Goal: Information Seeking & Learning: Check status

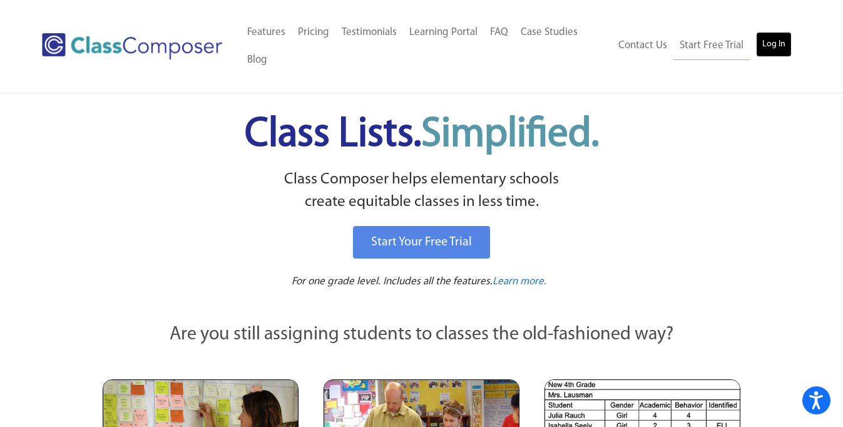
click at [769, 43] on link "Log In" at bounding box center [774, 44] width 36 height 25
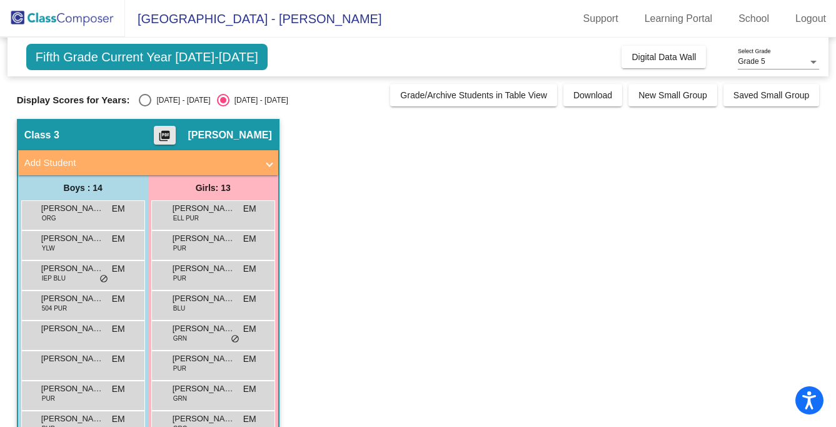
click at [172, 140] on mat-icon "picture_as_pdf" at bounding box center [164, 139] width 15 height 18
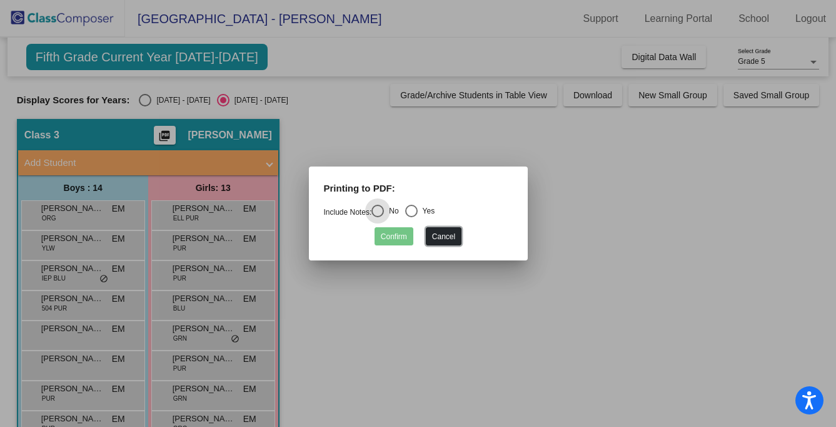
click at [450, 238] on button "Cancel" at bounding box center [444, 236] width 36 height 18
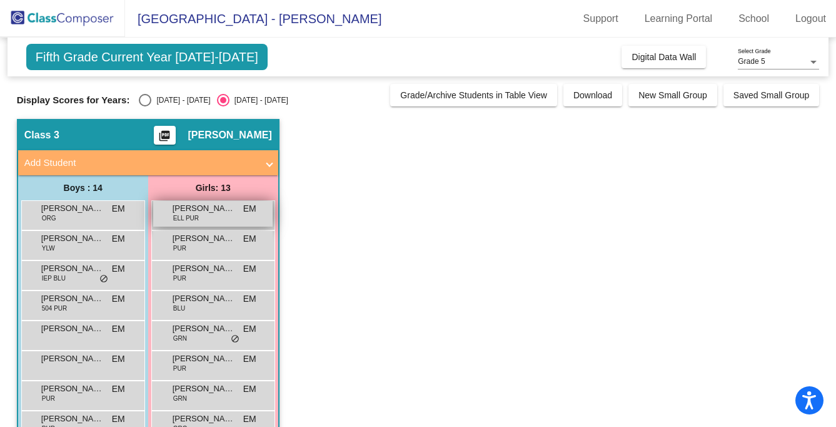
click at [210, 215] on div "Anastasiia Dukhovska ELL PUR EM lock do_not_disturb_alt" at bounding box center [212, 214] width 119 height 26
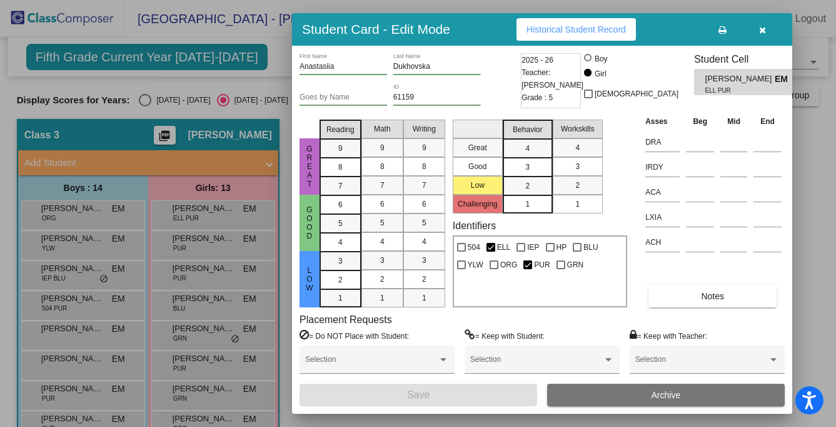
click at [579, 24] on span "Historical Student Record" at bounding box center [576, 29] width 99 height 10
click at [764, 33] on icon "button" at bounding box center [762, 30] width 7 height 9
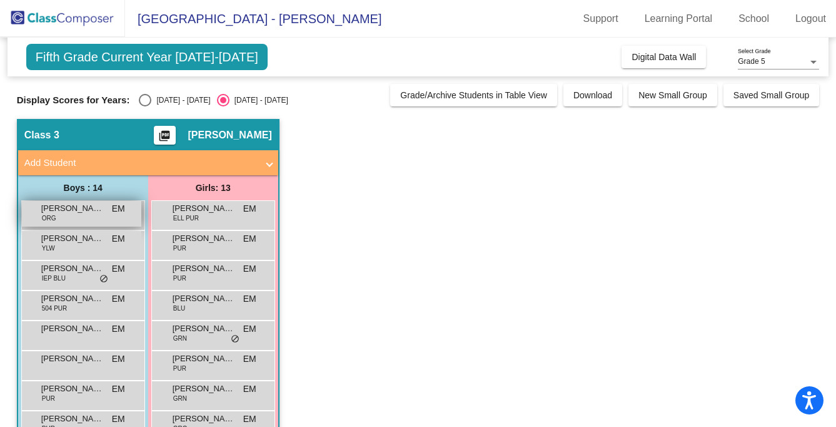
click at [96, 214] on span "Atticus Saloman" at bounding box center [72, 208] width 63 height 13
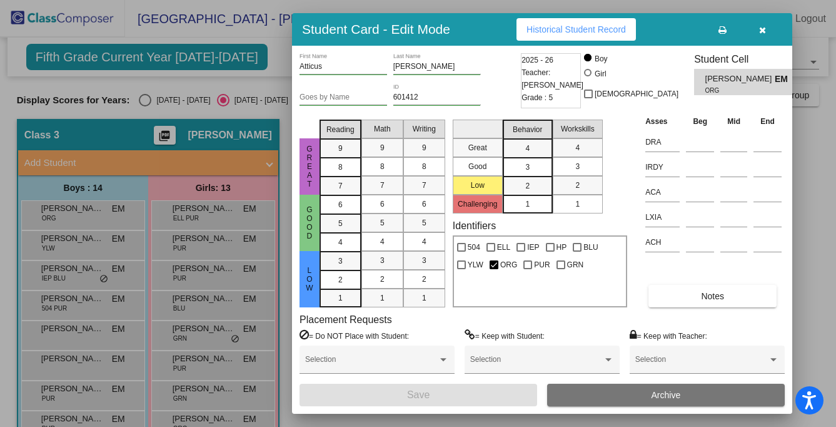
click at [611, 27] on span "Historical Student Record" at bounding box center [576, 29] width 99 height 10
click at [766, 31] on button "button" at bounding box center [763, 29] width 40 height 23
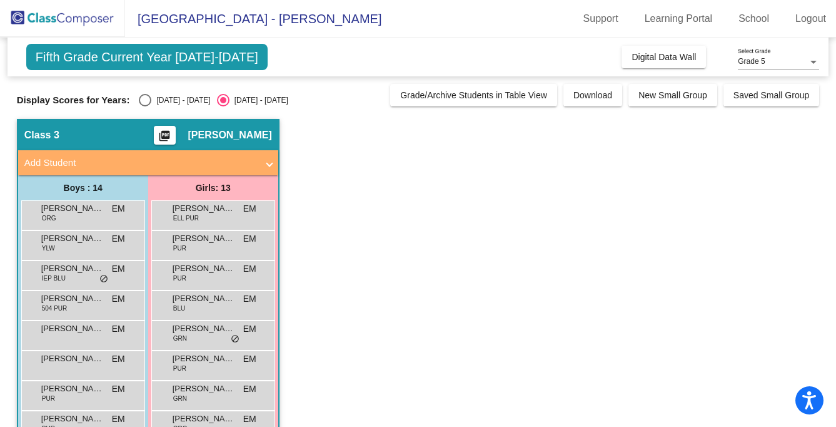
drag, startPoint x: 191, startPoint y: 137, endPoint x: 492, endPoint y: 165, distance: 301.5
click at [491, 165] on app-classroom "Class 3 picture_as_pdf Eric McGee Add Student First Name Last Name Student Id (…" at bounding box center [418, 380] width 803 height 522
click at [649, 51] on button "Digital Data Wall" at bounding box center [664, 57] width 84 height 23
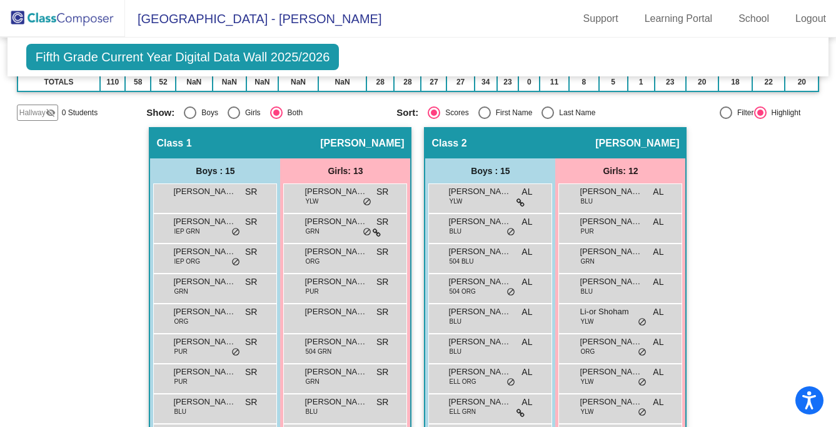
scroll to position [37, 0]
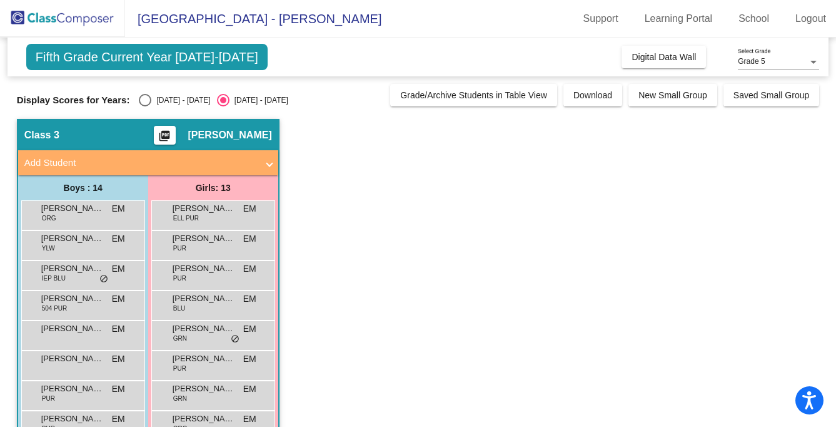
click at [172, 139] on mat-icon "picture_as_pdf" at bounding box center [164, 139] width 15 height 18
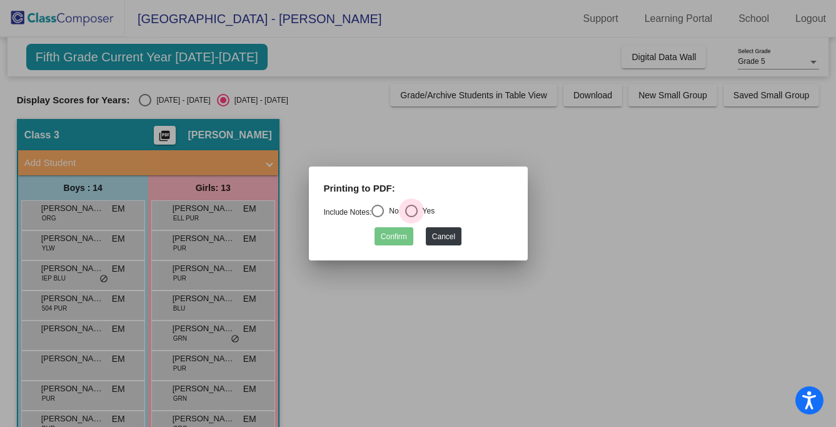
click at [418, 210] on div "Select an option" at bounding box center [411, 211] width 13 height 13
click at [412, 217] on input "Yes" at bounding box center [411, 217] width 1 height 1
radio input "true"
click at [395, 234] on button "Confirm" at bounding box center [394, 236] width 39 height 18
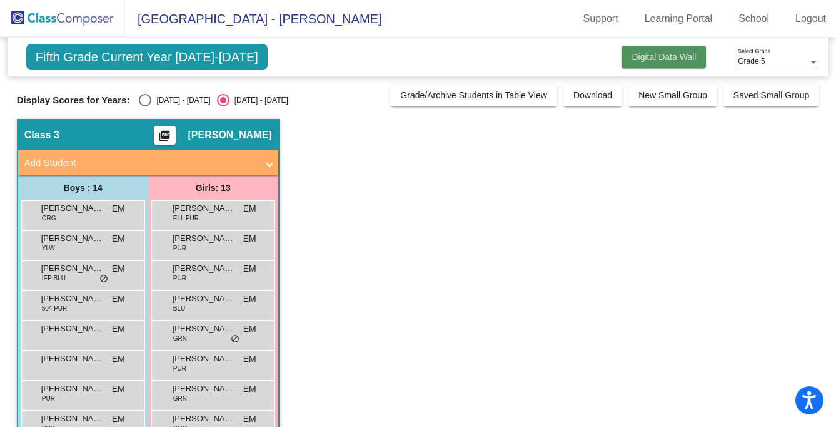
click at [677, 60] on span "Digital Data Wall" at bounding box center [664, 57] width 64 height 10
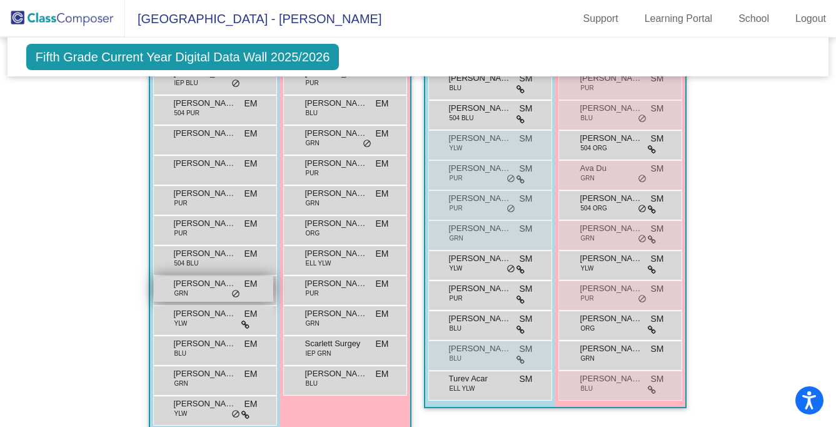
scroll to position [925, 0]
click at [245, 323] on icon at bounding box center [245, 323] width 8 height 9
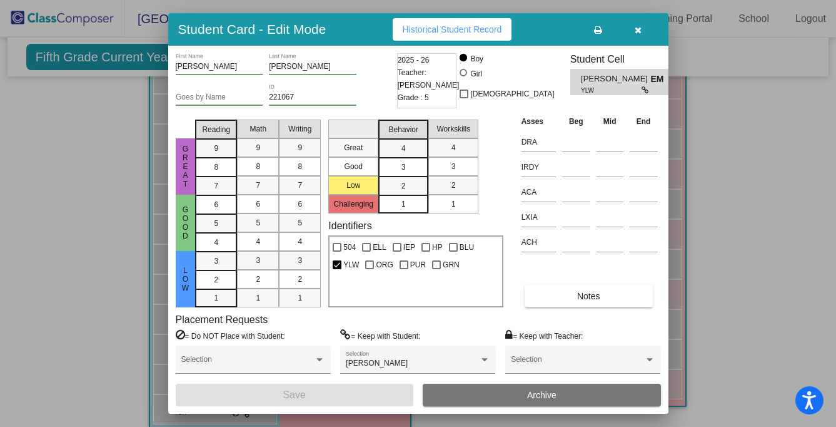
scroll to position [0, 0]
click at [750, 295] on div at bounding box center [418, 213] width 836 height 427
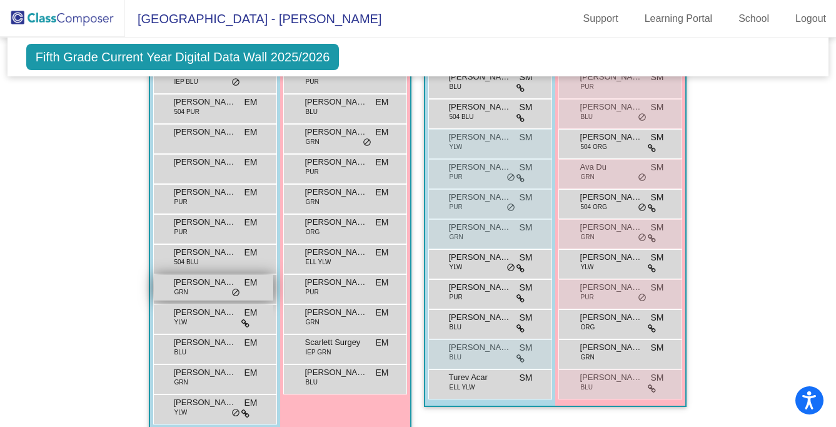
click at [226, 292] on div "Mathias Angulo GRN EM lock do_not_disturb_alt" at bounding box center [213, 288] width 119 height 26
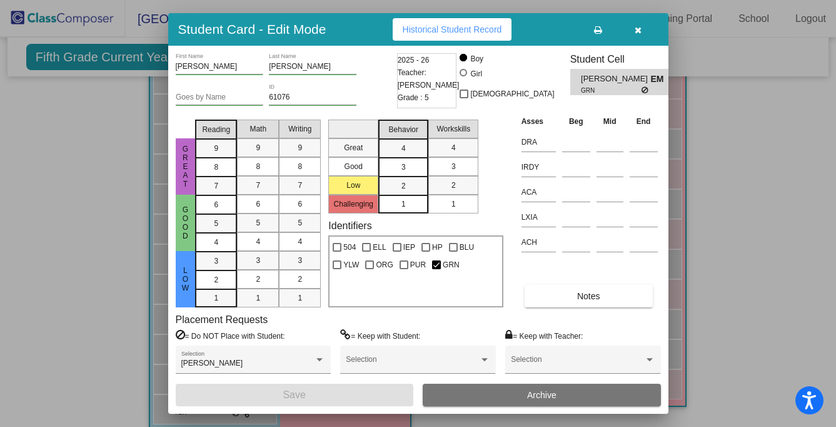
click at [768, 308] on div at bounding box center [418, 213] width 836 height 427
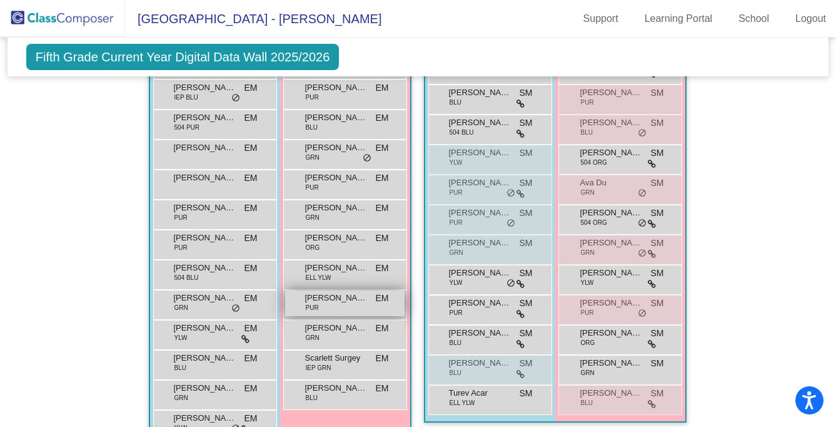
scroll to position [942, 0]
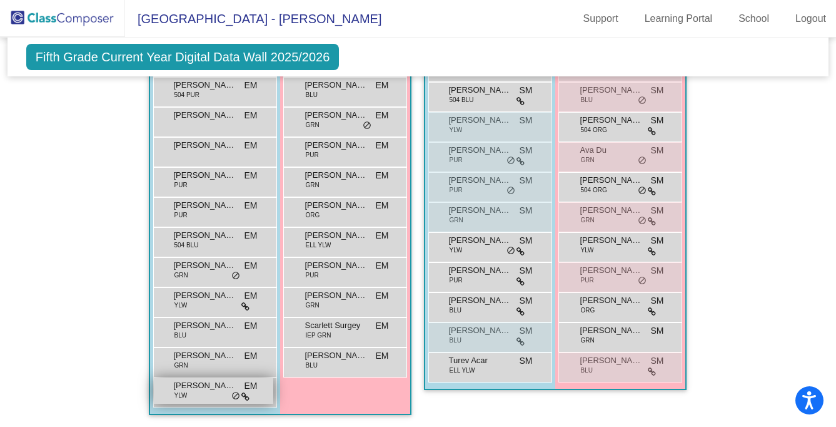
click at [241, 393] on icon at bounding box center [245, 396] width 8 height 9
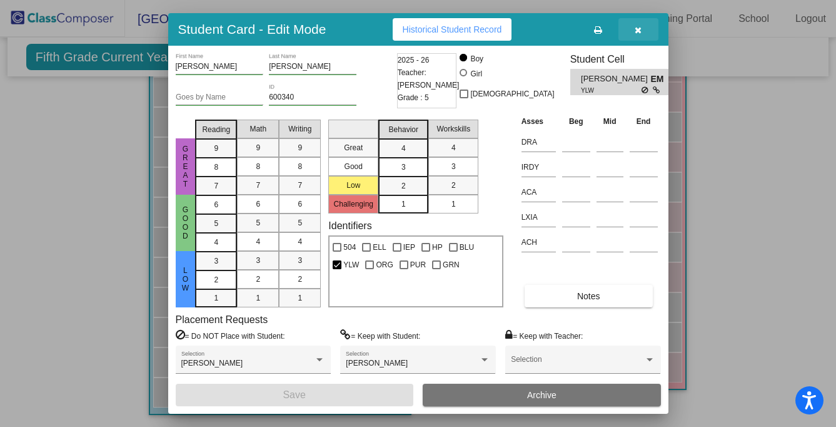
click at [644, 28] on button "button" at bounding box center [639, 29] width 40 height 23
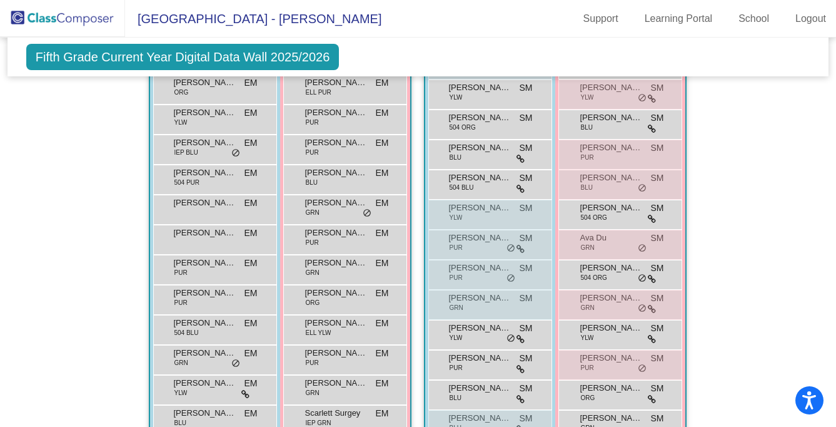
scroll to position [850, 0]
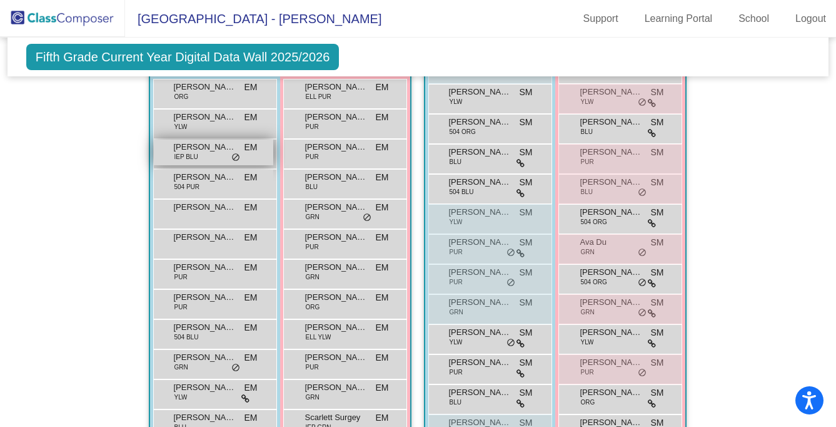
click at [233, 156] on span "do_not_disturb_alt" at bounding box center [235, 158] width 9 height 10
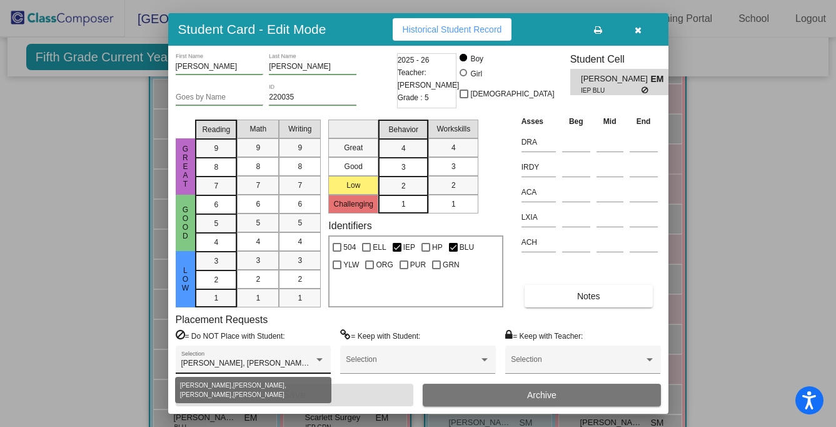
click at [321, 358] on div at bounding box center [320, 359] width 6 height 3
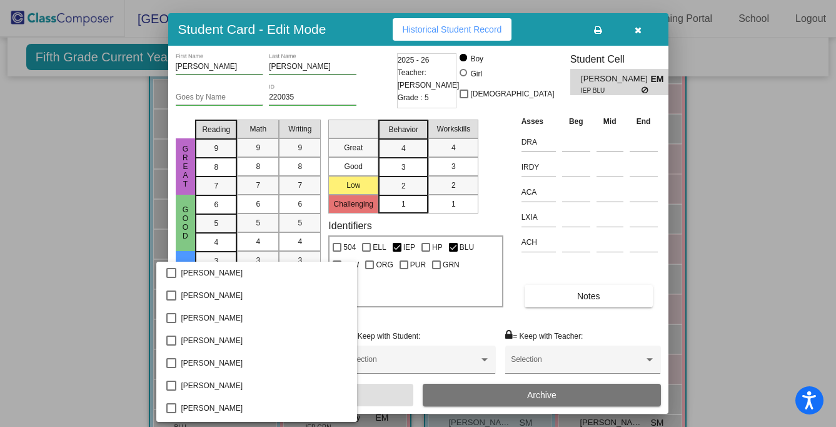
scroll to position [0, 0]
click at [79, 278] on div at bounding box center [418, 213] width 836 height 427
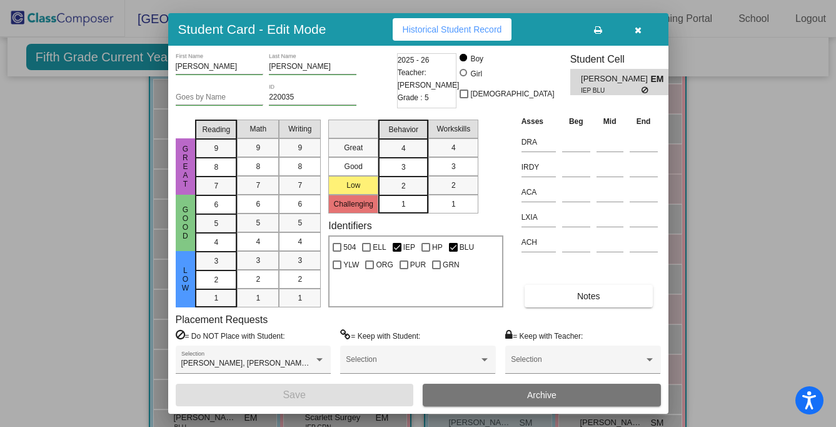
click at [79, 278] on div at bounding box center [418, 213] width 836 height 427
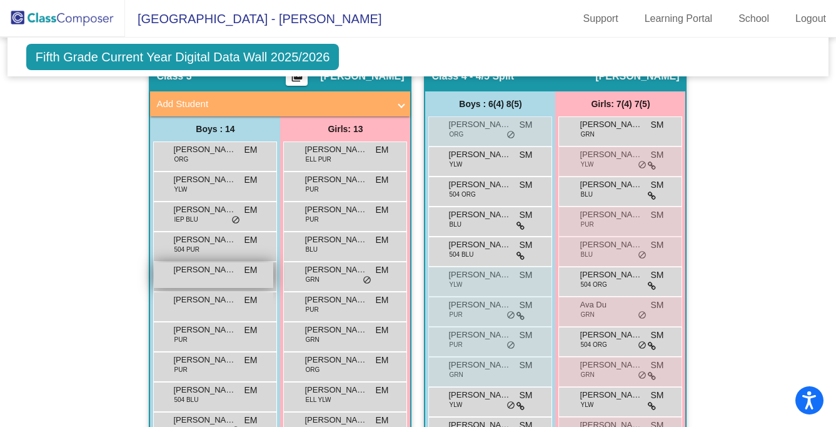
scroll to position [890, 0]
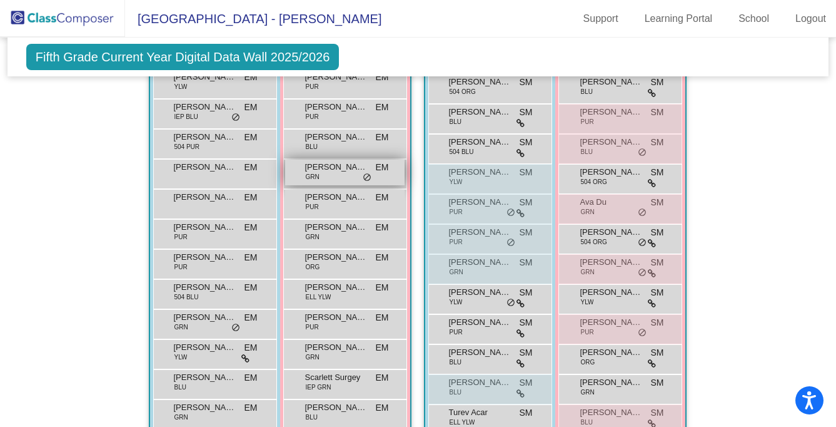
click at [365, 177] on span "do_not_disturb_alt" at bounding box center [367, 178] width 9 height 10
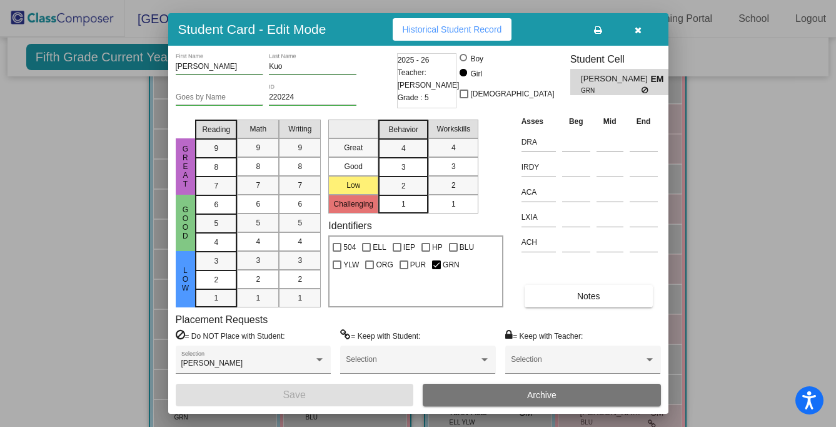
click at [73, 342] on div at bounding box center [418, 213] width 836 height 427
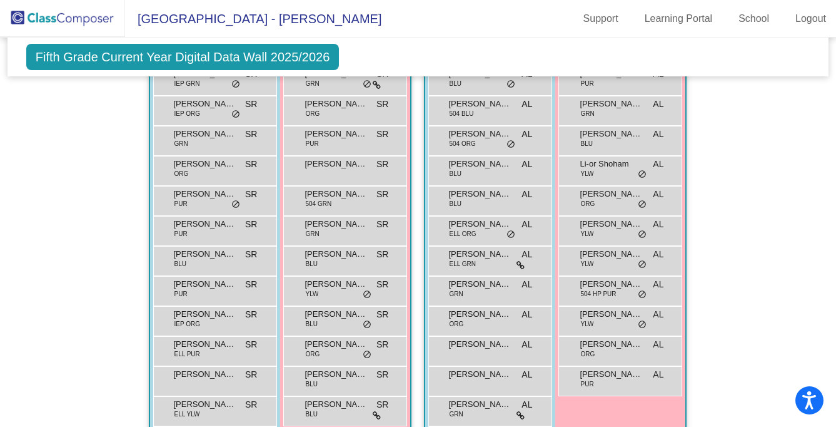
scroll to position [325, 0]
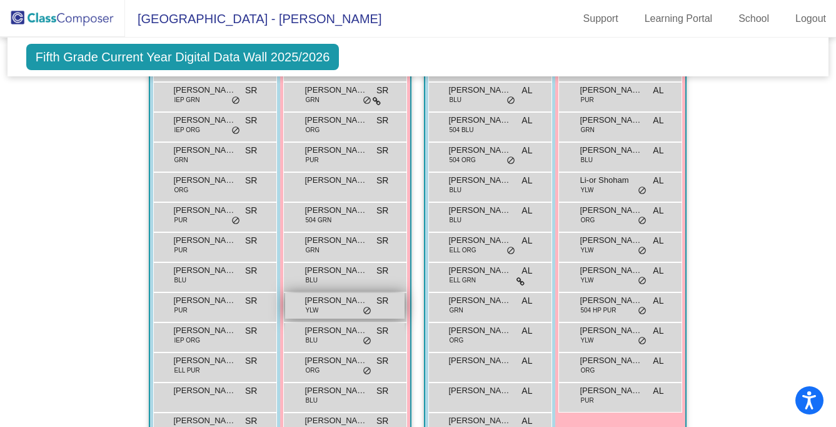
click at [364, 312] on span "do_not_disturb_alt" at bounding box center [367, 311] width 9 height 10
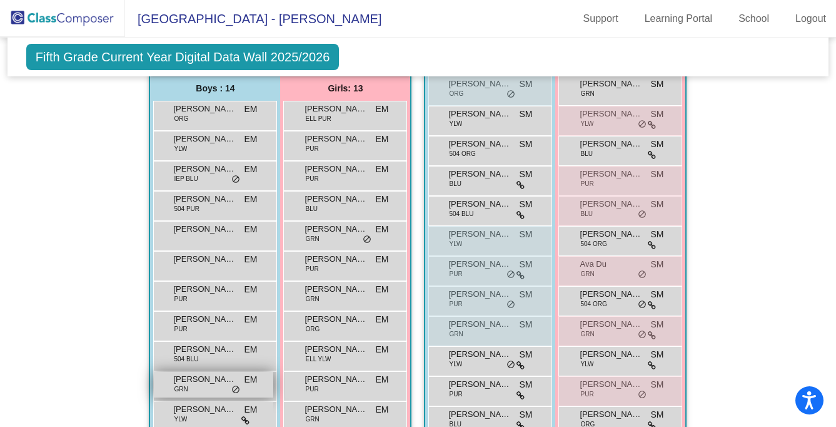
scroll to position [808, 0]
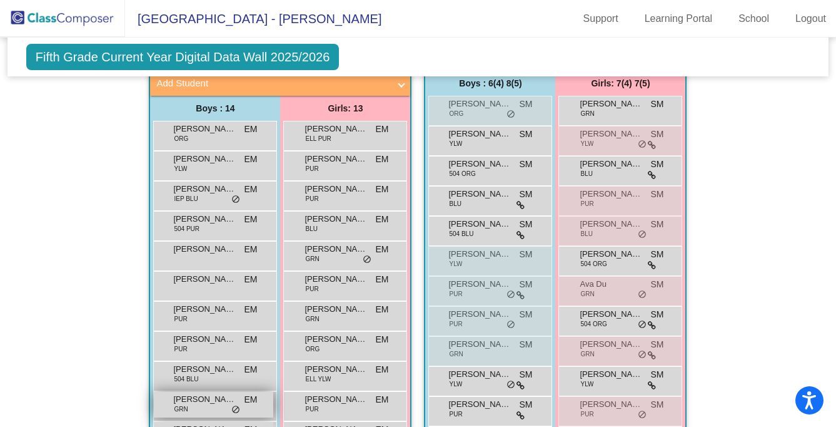
click at [231, 410] on span "do_not_disturb_alt" at bounding box center [235, 410] width 9 height 10
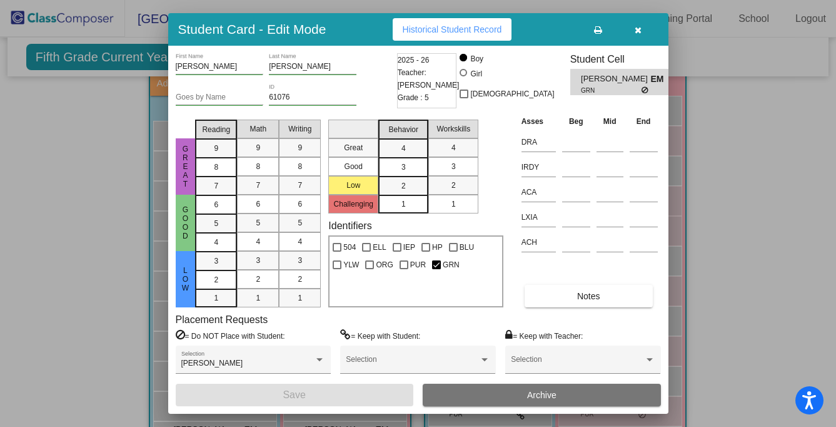
click at [63, 345] on div at bounding box center [418, 213] width 836 height 427
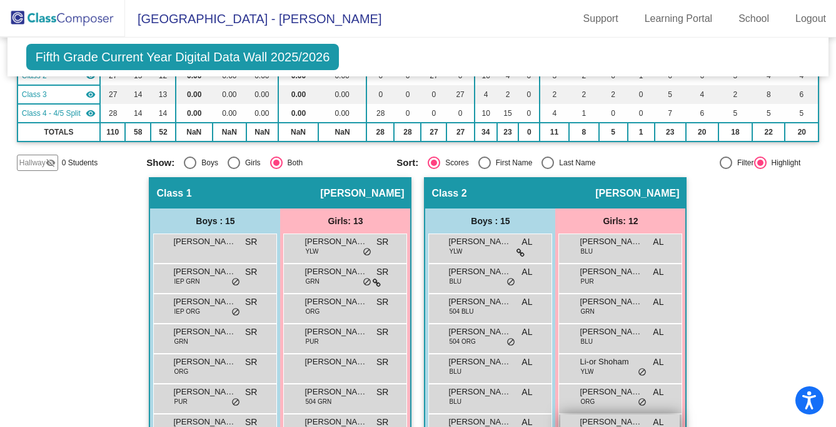
scroll to position [0, 0]
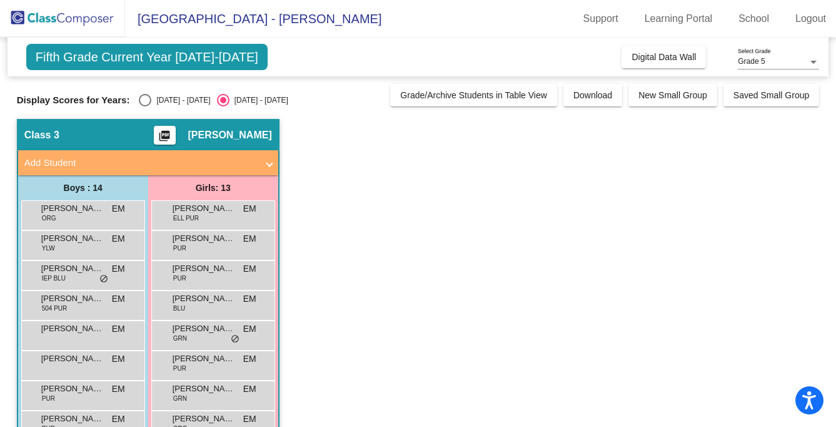
click at [108, 227] on div "Atticus Saloman ORG EM lock do_not_disturb_alt" at bounding box center [83, 215] width 124 height 30
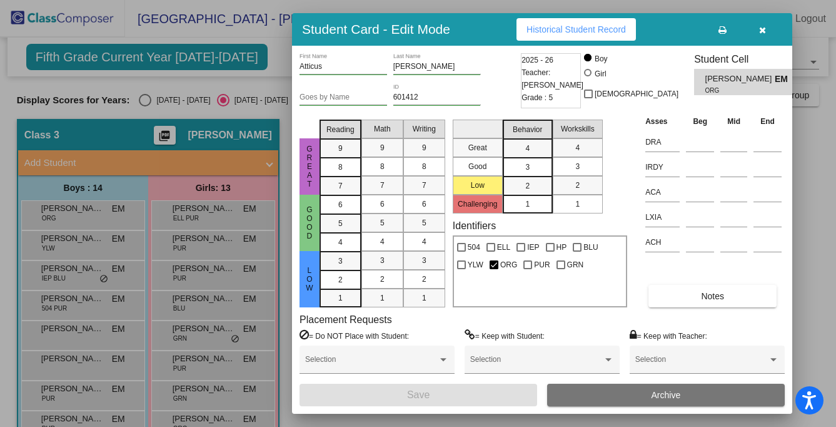
click at [758, 28] on button "button" at bounding box center [763, 29] width 40 height 23
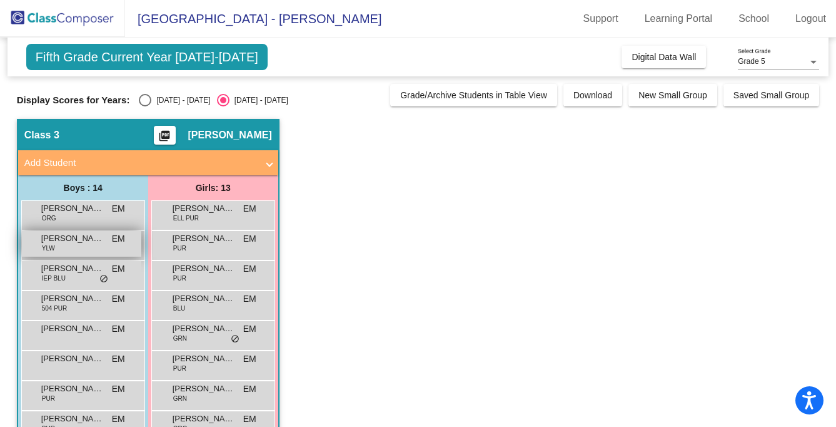
click at [71, 243] on span "Daniel Magallanez" at bounding box center [72, 238] width 63 height 13
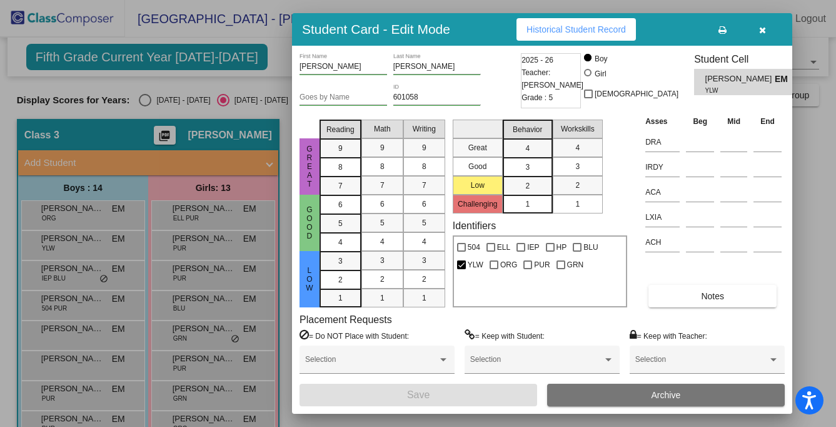
click at [617, 27] on span "Historical Student Record" at bounding box center [576, 29] width 99 height 10
click at [759, 33] on icon "button" at bounding box center [762, 30] width 7 height 9
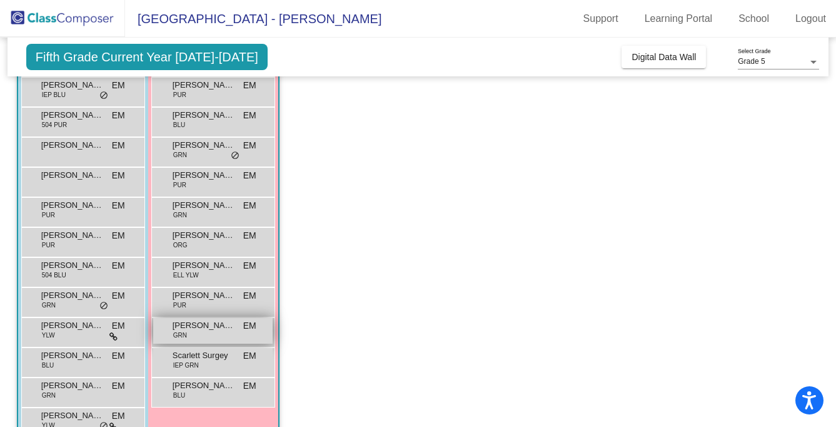
scroll to position [208, 0]
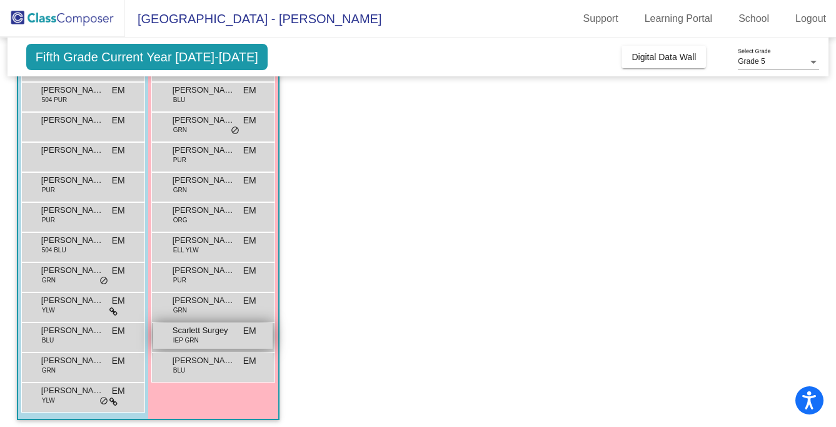
click at [222, 346] on div "Scarlett Surgey IEP GRN EM lock do_not_disturb_alt" at bounding box center [212, 336] width 119 height 26
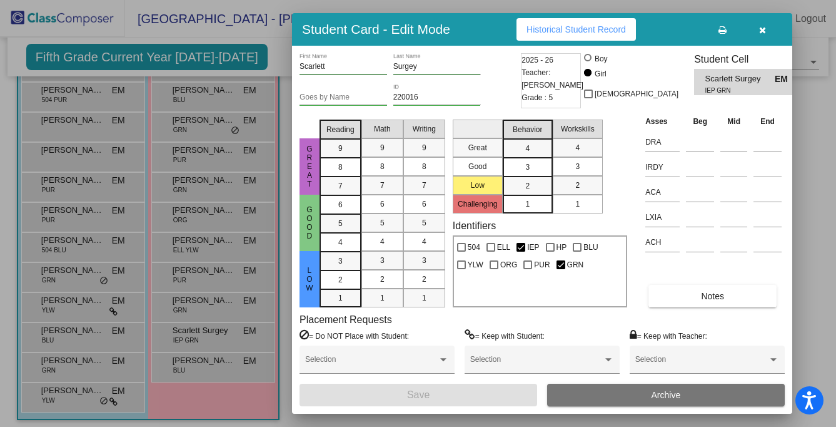
click at [614, 34] on span "Historical Student Record" at bounding box center [576, 29] width 99 height 10
click at [765, 33] on icon "button" at bounding box center [762, 30] width 7 height 9
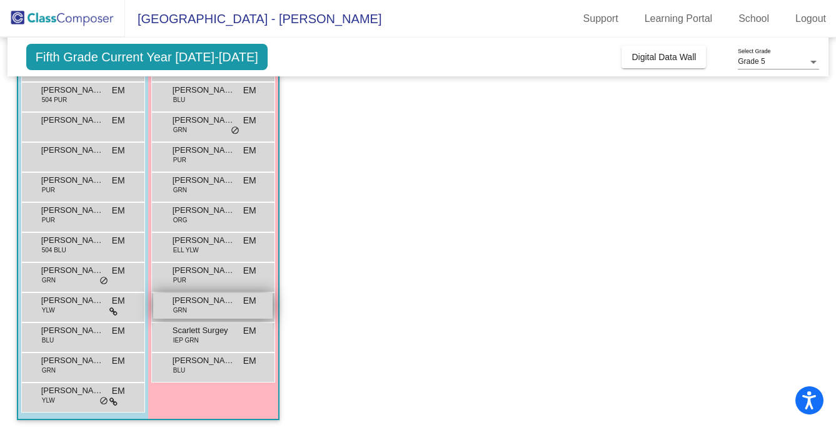
click at [218, 305] on span "Payton Fulcher" at bounding box center [204, 300] width 63 height 13
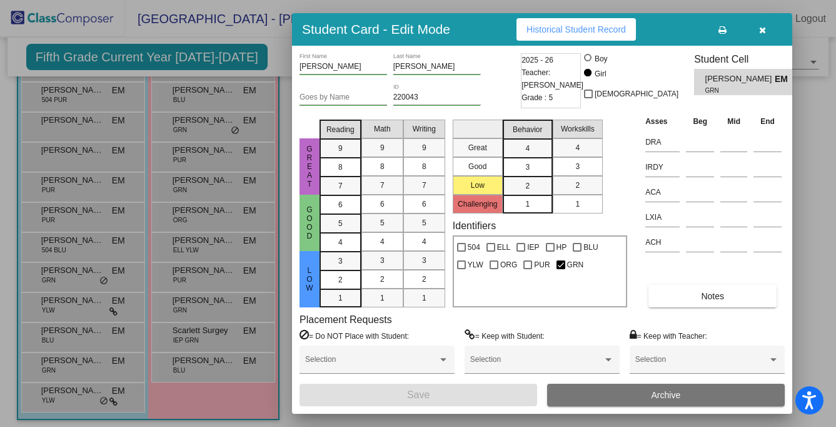
click at [578, 27] on span "Historical Student Record" at bounding box center [576, 29] width 99 height 10
click at [763, 35] on button "button" at bounding box center [763, 29] width 40 height 23
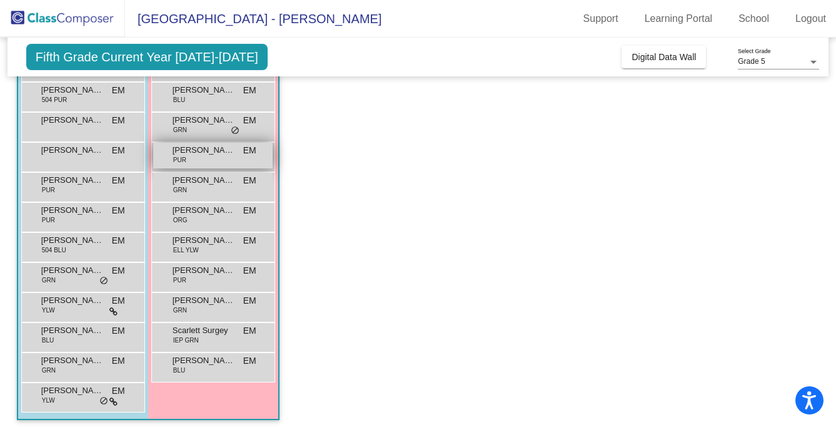
click at [221, 152] on span "Emi Benaroya" at bounding box center [204, 150] width 63 height 13
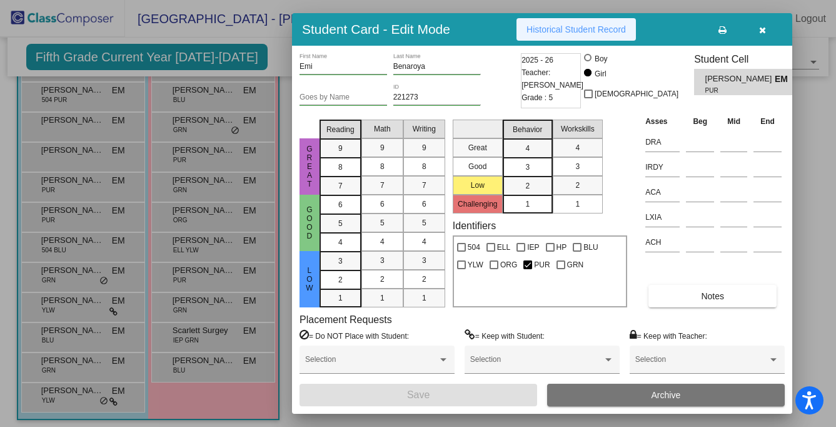
click at [606, 36] on button "Historical Student Record" at bounding box center [576, 29] width 119 height 23
click at [767, 28] on button "button" at bounding box center [763, 29] width 40 height 23
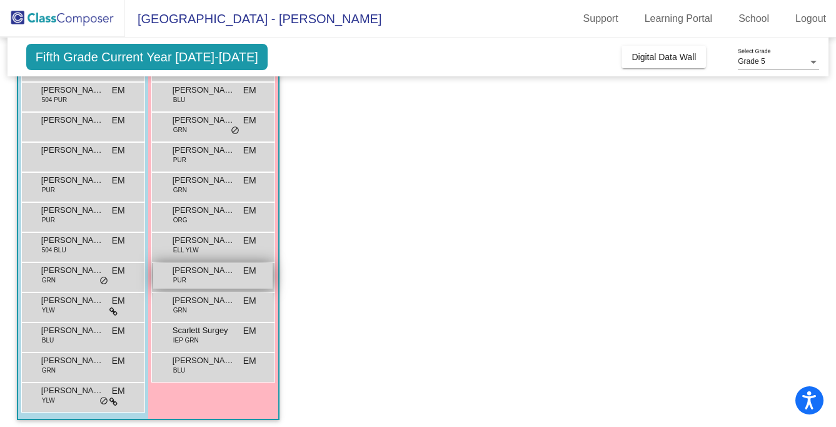
click at [224, 284] on div "Orion Walters PUR EM lock do_not_disturb_alt" at bounding box center [212, 276] width 119 height 26
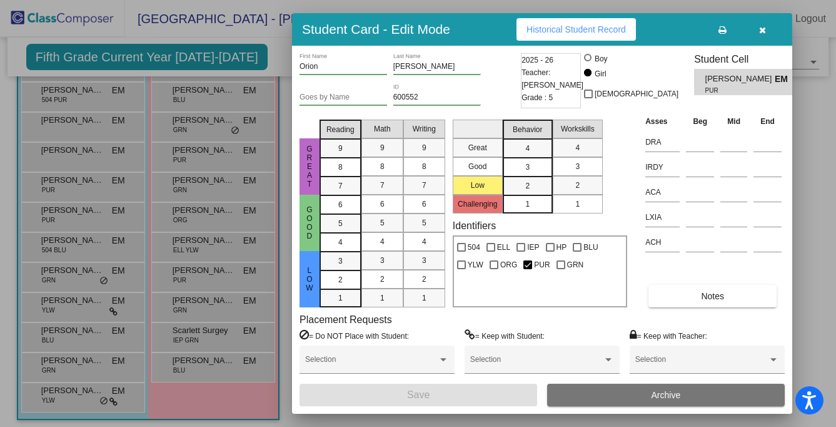
click at [592, 33] on span "Historical Student Record" at bounding box center [576, 29] width 99 height 10
click at [759, 29] on icon "button" at bounding box center [762, 30] width 7 height 9
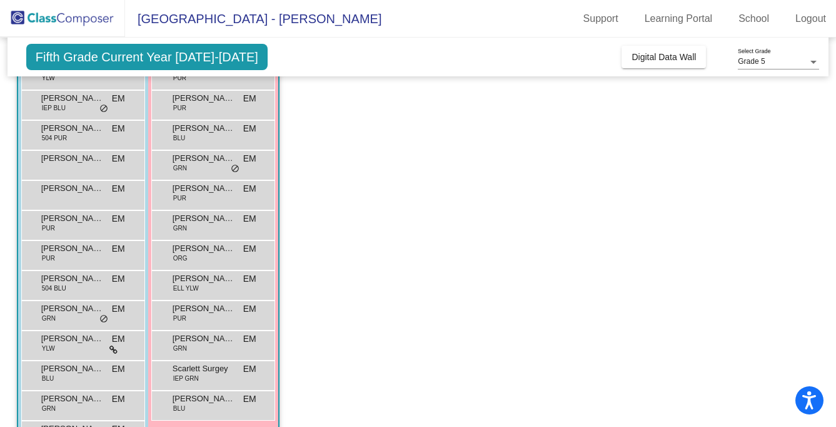
scroll to position [170, 0]
click at [221, 231] on div "Luella Berny GRN EM lock do_not_disturb_alt" at bounding box center [212, 224] width 119 height 26
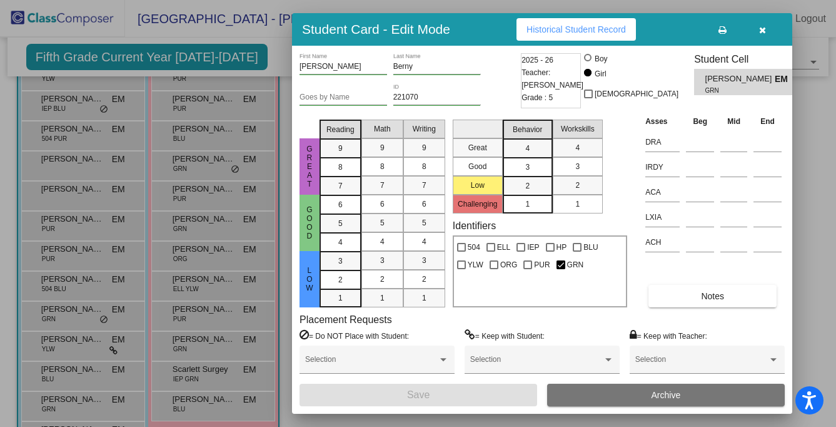
click at [583, 30] on span "Historical Student Record" at bounding box center [576, 29] width 99 height 10
click at [766, 32] on button "button" at bounding box center [763, 29] width 40 height 23
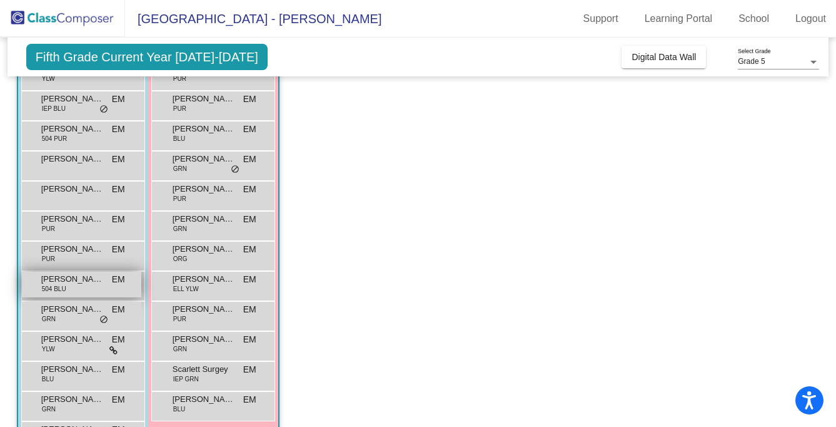
click at [96, 284] on span "Landon Ng" at bounding box center [72, 279] width 63 height 13
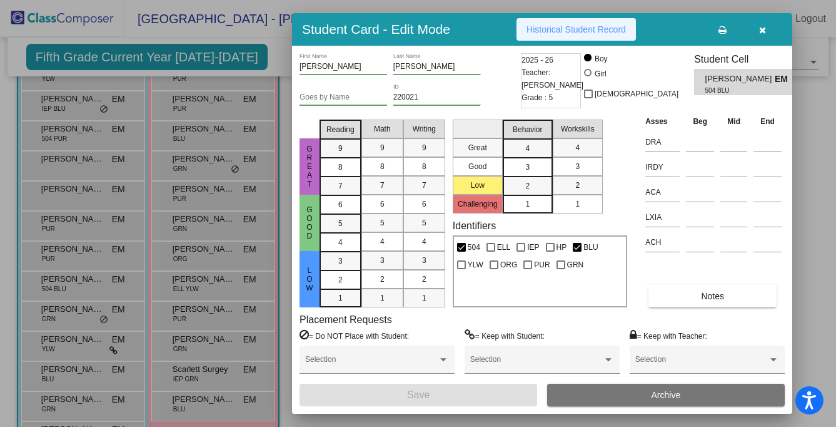
click at [612, 31] on span "Historical Student Record" at bounding box center [576, 29] width 99 height 10
click at [765, 33] on icon "button" at bounding box center [762, 30] width 7 height 9
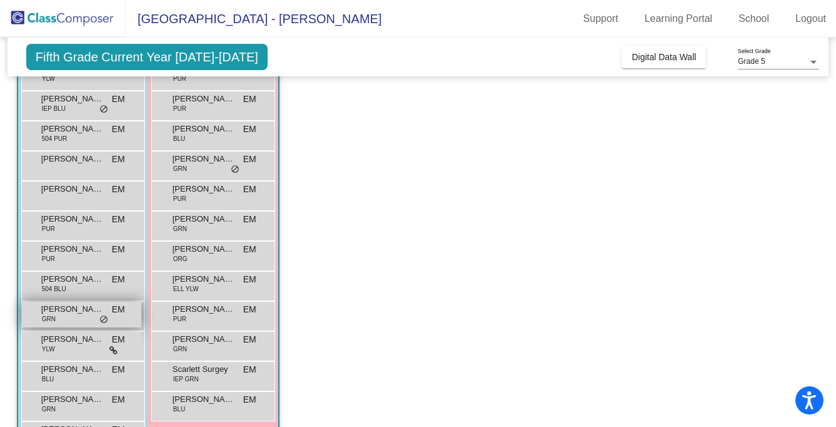
click at [79, 319] on div "Mathias Angulo GRN EM lock do_not_disturb_alt" at bounding box center [81, 315] width 119 height 26
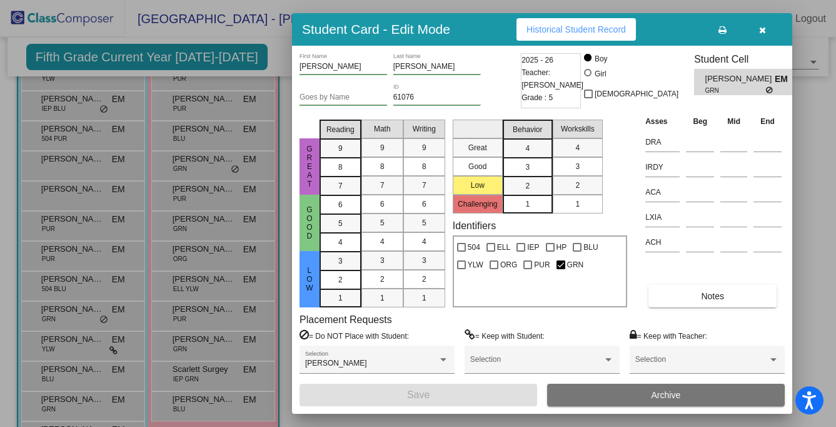
click at [586, 24] on span "Historical Student Record" at bounding box center [576, 29] width 99 height 10
click at [764, 28] on icon "button" at bounding box center [762, 30] width 7 height 9
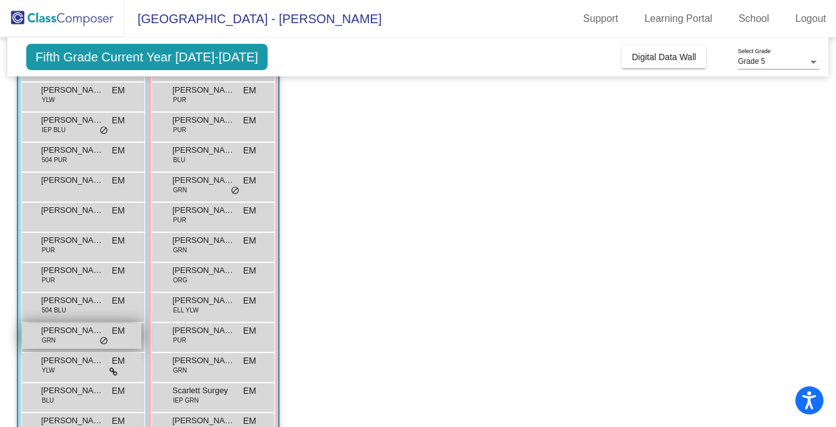
scroll to position [138, 0]
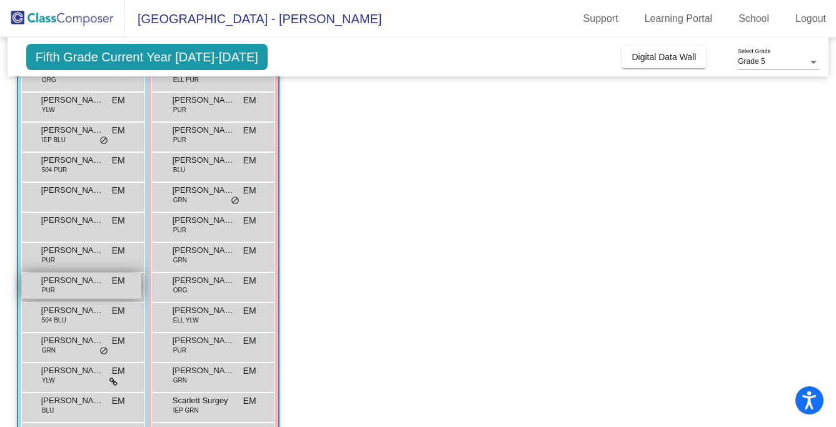
click at [94, 295] on div "Jeremy Phung PUR EM lock do_not_disturb_alt" at bounding box center [81, 286] width 119 height 26
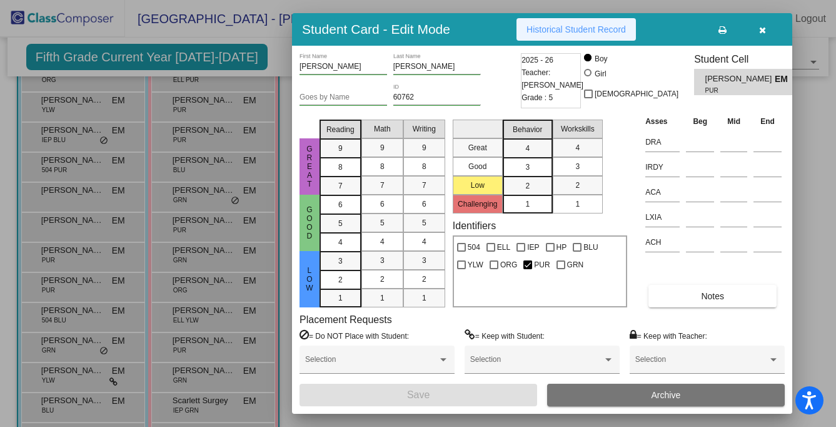
click at [601, 26] on span "Historical Student Record" at bounding box center [576, 29] width 99 height 10
click at [764, 28] on icon "button" at bounding box center [762, 30] width 7 height 9
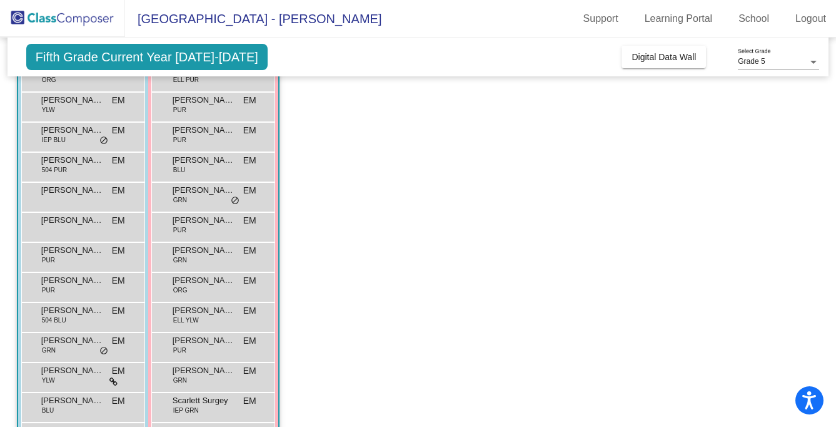
scroll to position [0, 0]
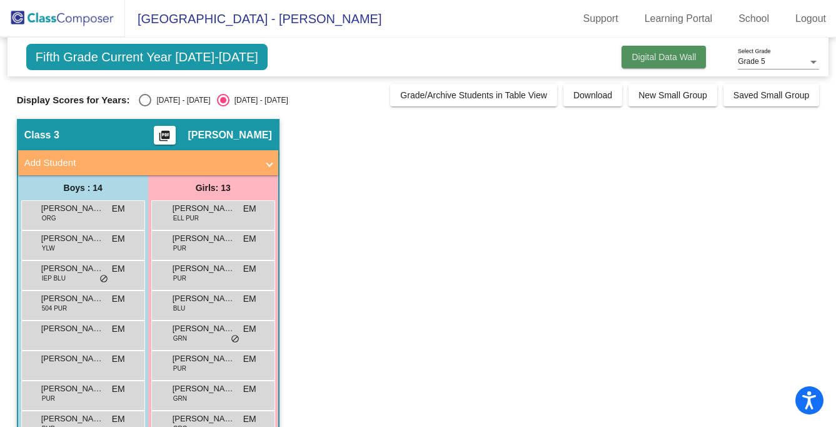
click at [654, 58] on span "Digital Data Wall" at bounding box center [664, 57] width 64 height 10
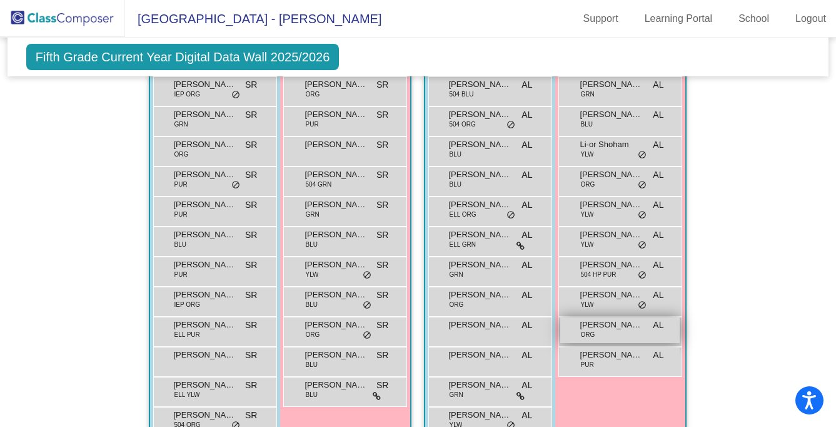
scroll to position [362, 0]
